Goal: Information Seeking & Learning: Check status

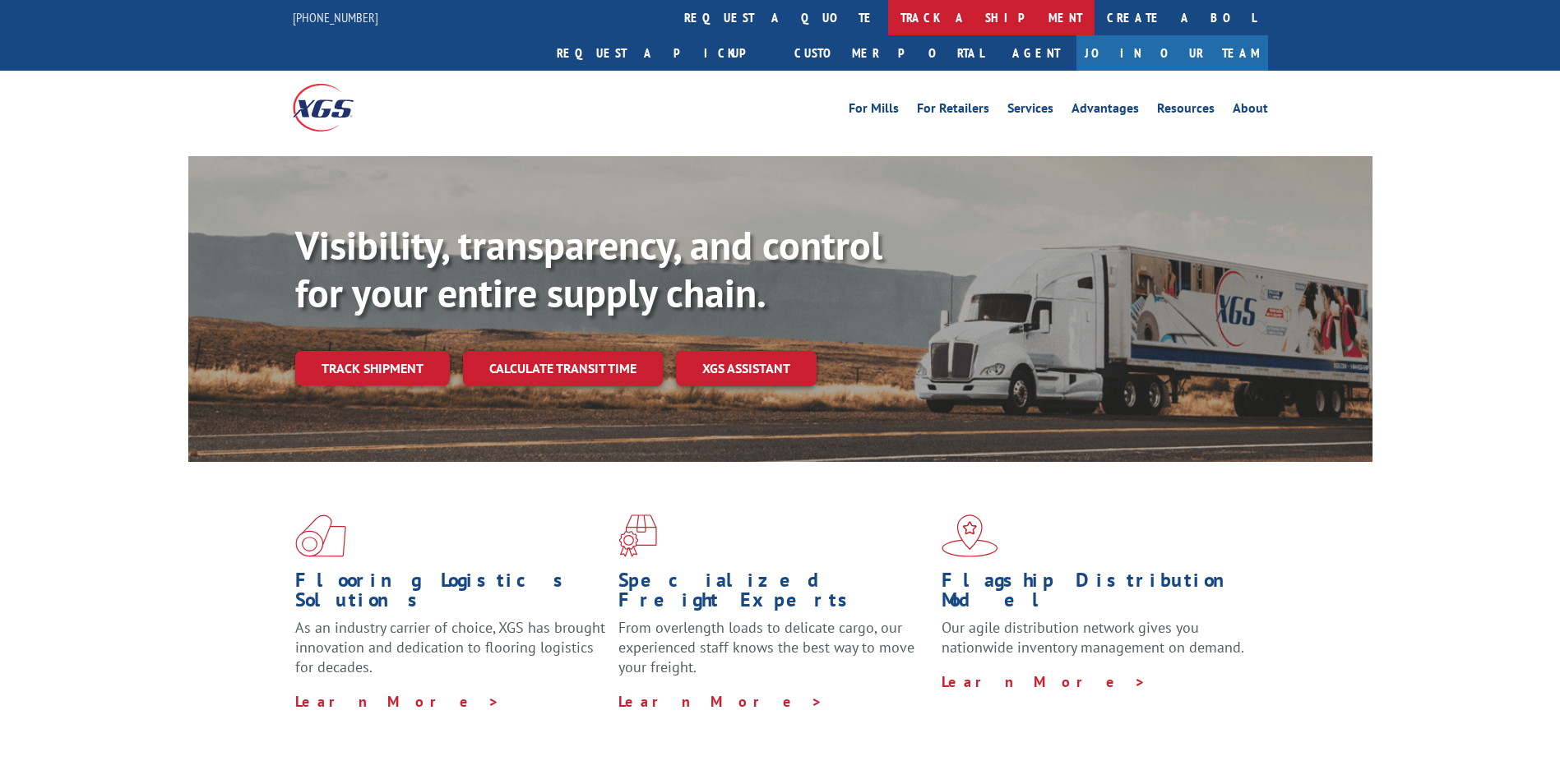
click at [888, 12] on link "track a shipment" at bounding box center [991, 17] width 206 height 35
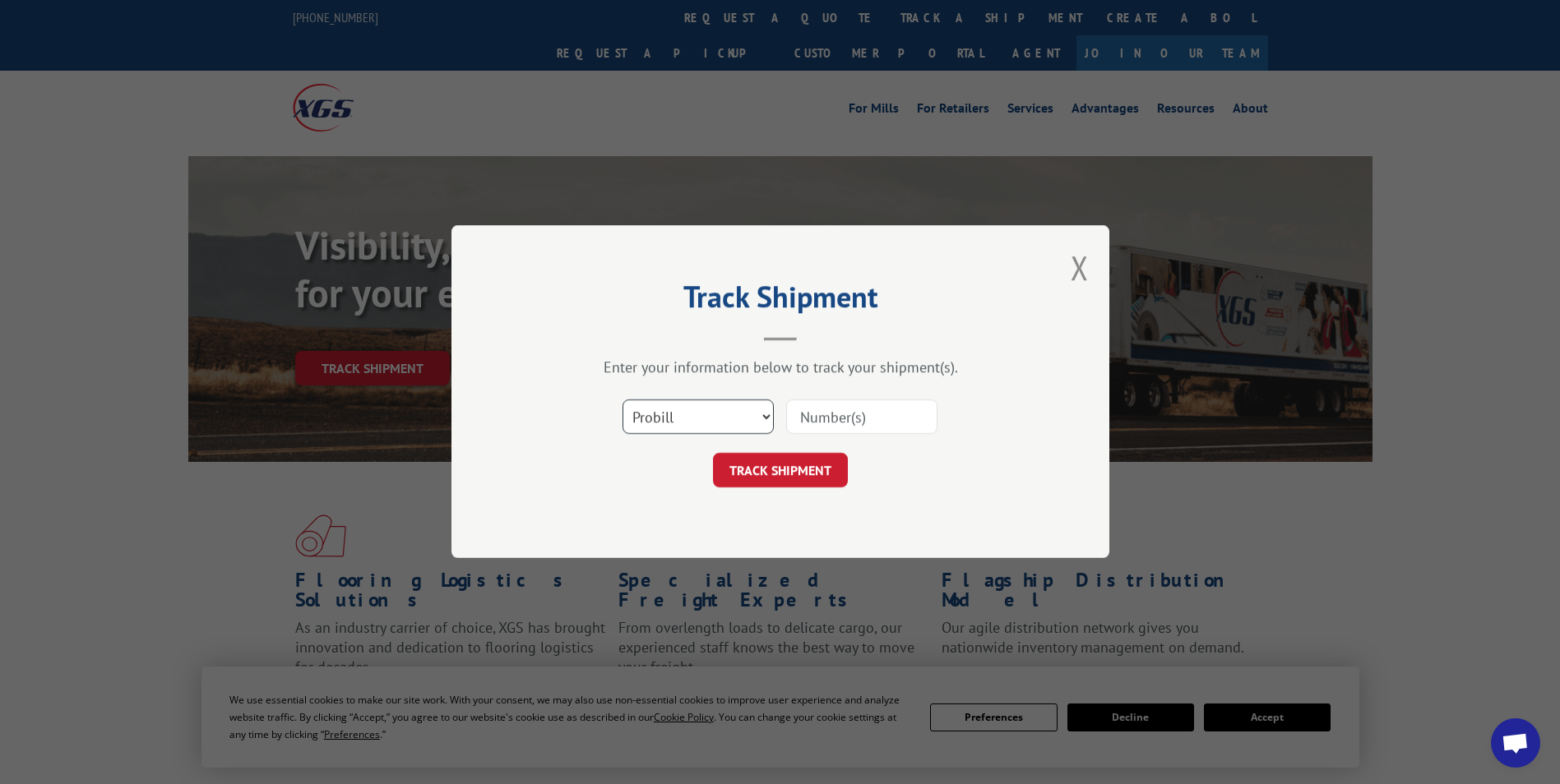
drag, startPoint x: 758, startPoint y: 416, endPoint x: 727, endPoint y: 437, distance: 37.4
click at [758, 416] on select "Select category... Probill BOL PO" at bounding box center [698, 417] width 152 height 34
select select "bol"
click at [623, 400] on select "Select category... Probill BOL PO" at bounding box center [698, 417] width 152 height 34
click at [837, 409] on input at bounding box center [862, 417] width 152 height 34
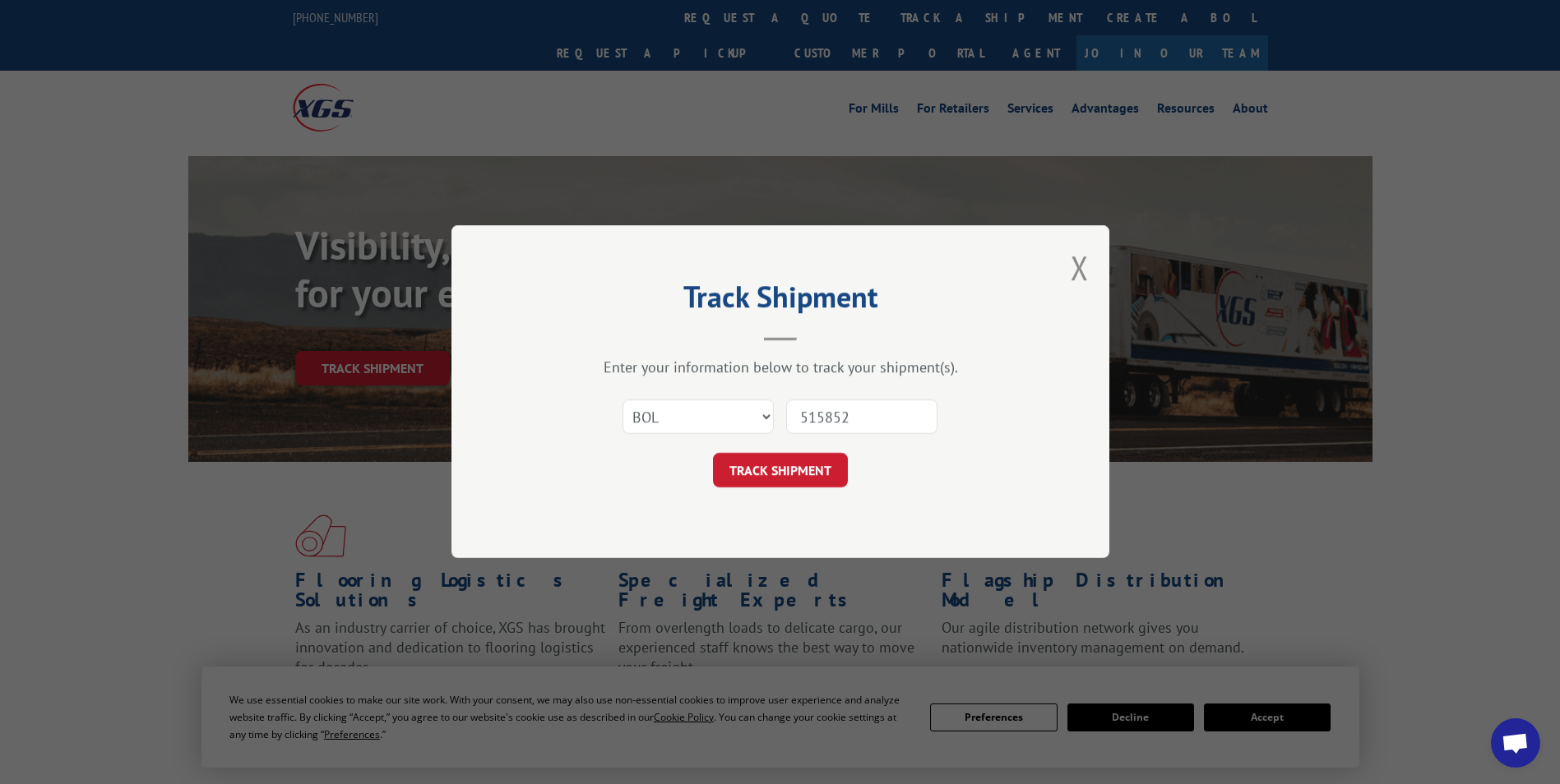
type input "5158526"
click button "TRACK SHIPMENT" at bounding box center [781, 470] width 135 height 34
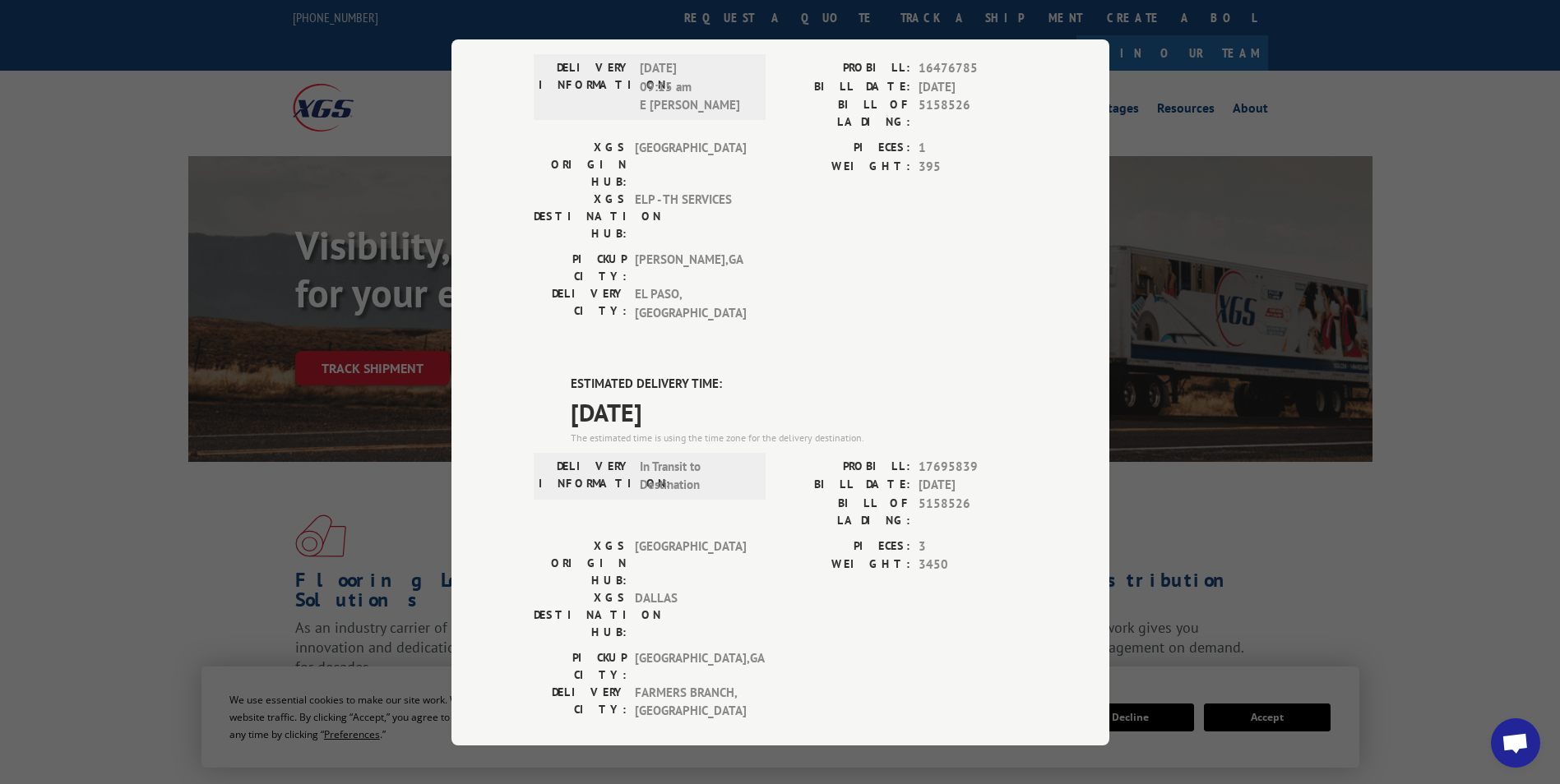
scroll to position [157, 0]
drag, startPoint x: 1481, startPoint y: 510, endPoint x: 1480, endPoint y: 502, distance: 8.1
click at [1481, 508] on div "Track Shipment DELIVERED DELIVERY INFORMATION: [DATE] 09:15 am E [PERSON_NAME] …" at bounding box center [780, 392] width 1560 height 784
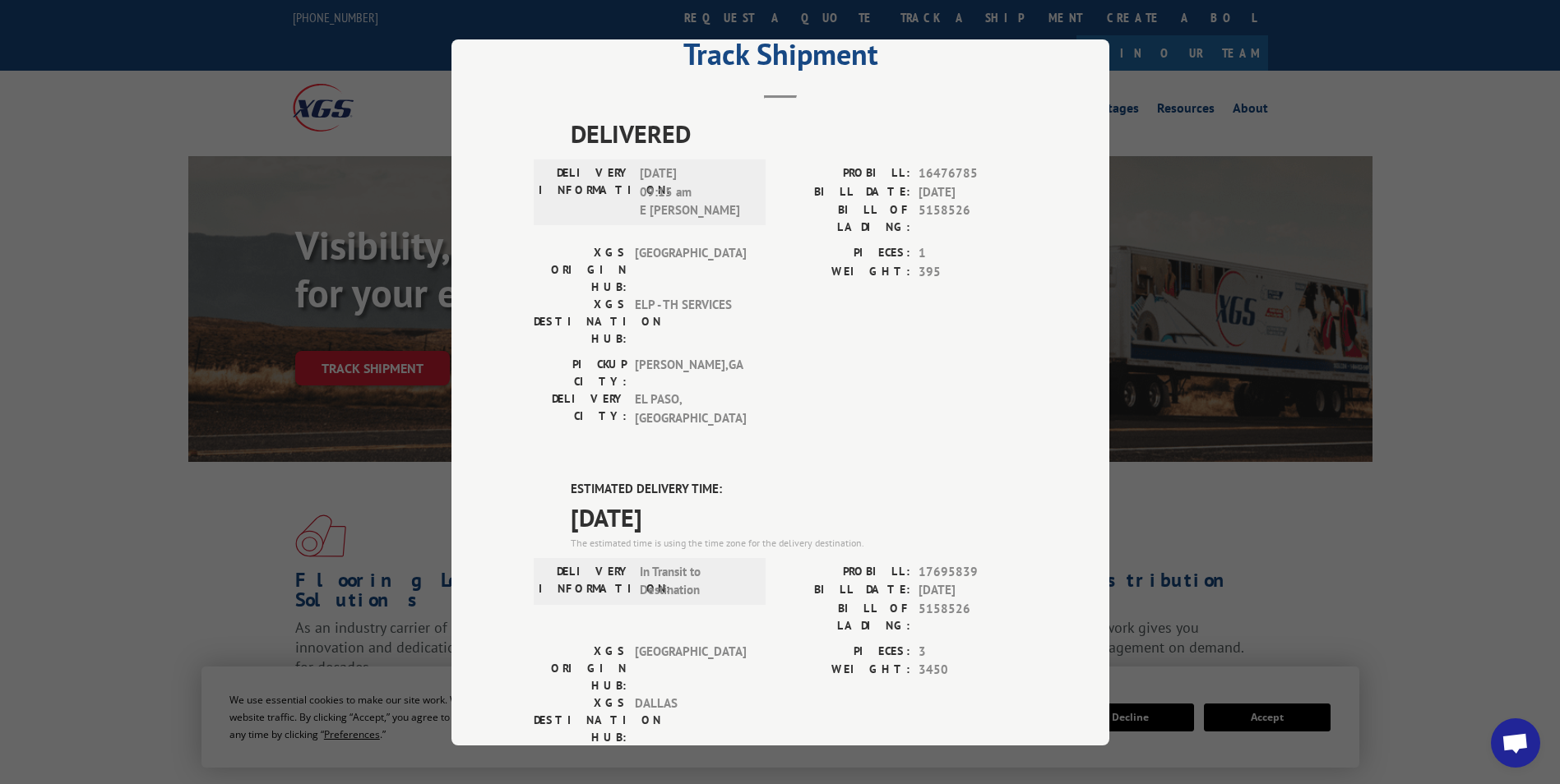
scroll to position [0, 0]
